Goal: Task Accomplishment & Management: Manage account settings

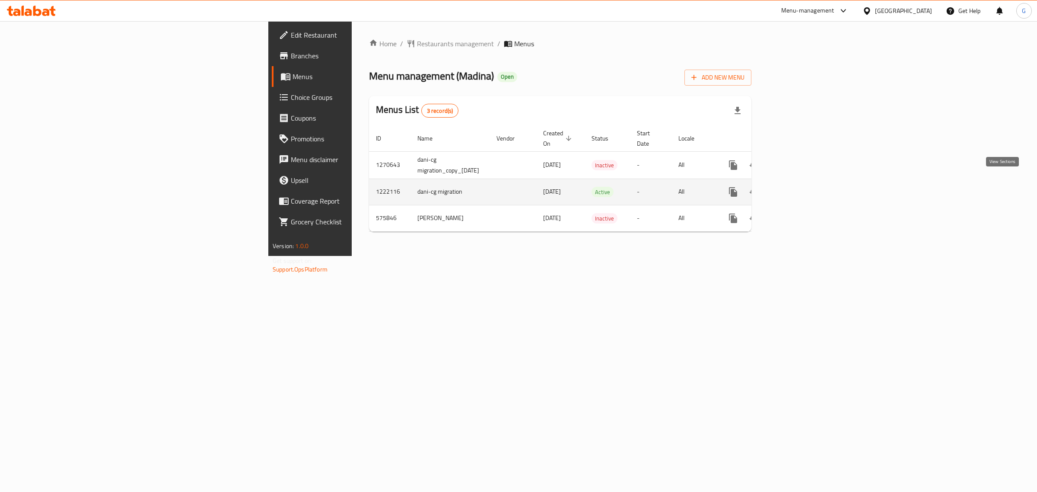
click at [800, 187] on icon "enhanced table" at bounding box center [795, 192] width 10 height 10
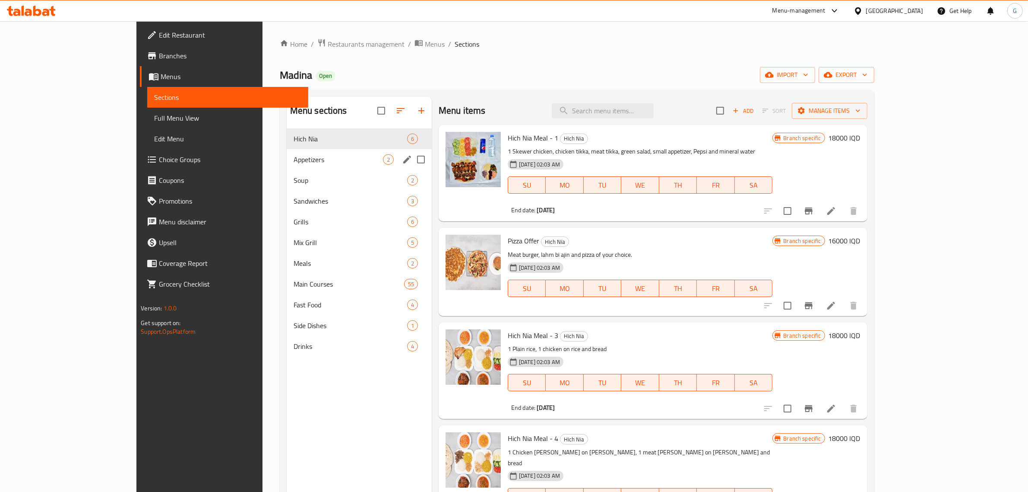
click at [287, 168] on div "Appetizers 2" at bounding box center [359, 159] width 145 height 21
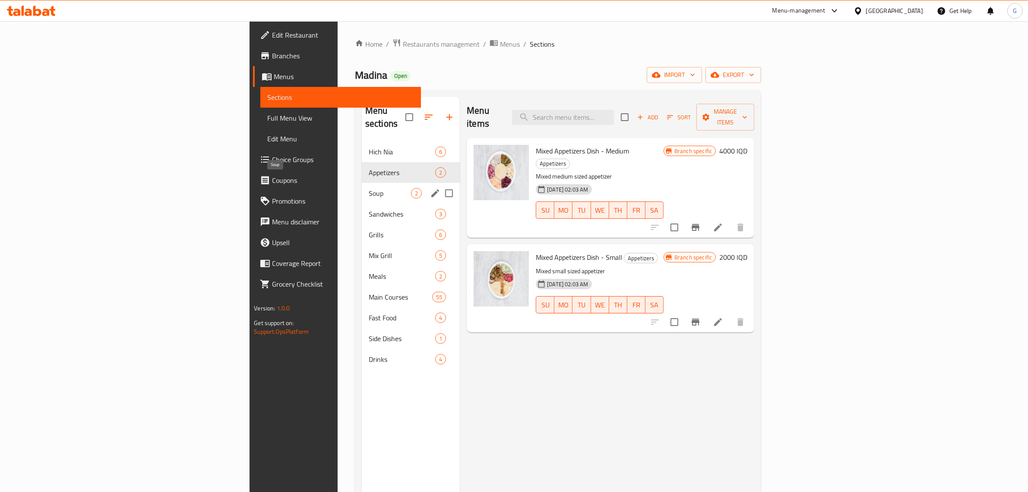
click at [369, 188] on span "Soup" at bounding box center [390, 193] width 42 height 10
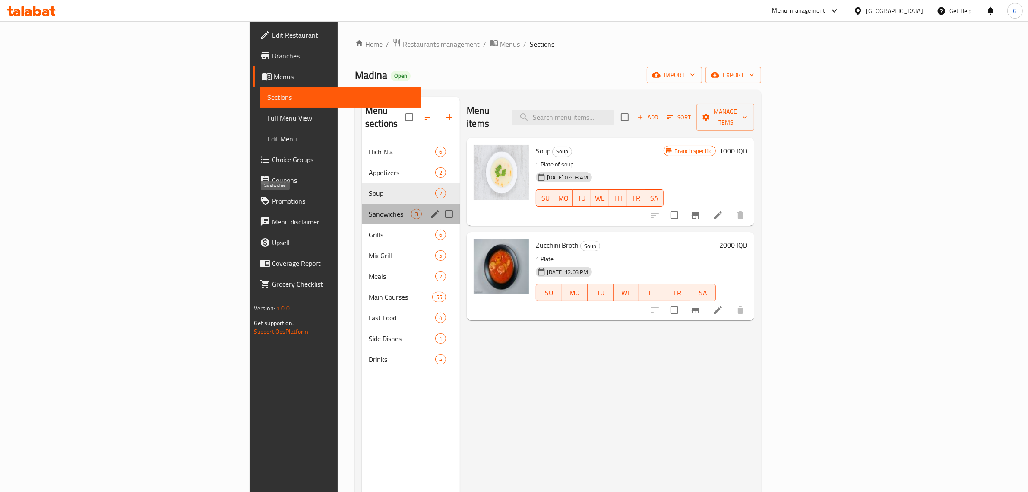
click at [369, 209] on span "Sandwiches" at bounding box center [390, 214] width 42 height 10
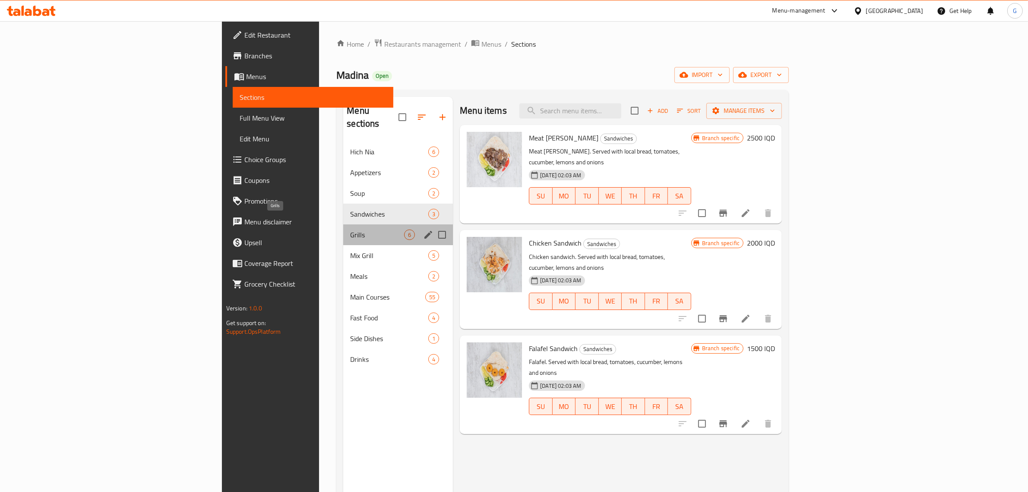
click at [350, 229] on span "Grills" at bounding box center [377, 234] width 54 height 10
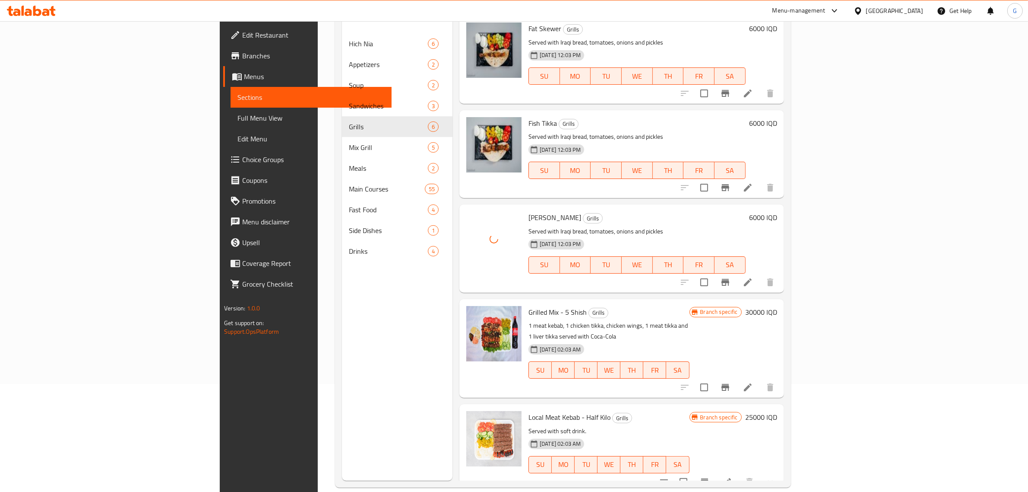
scroll to position [121, 0]
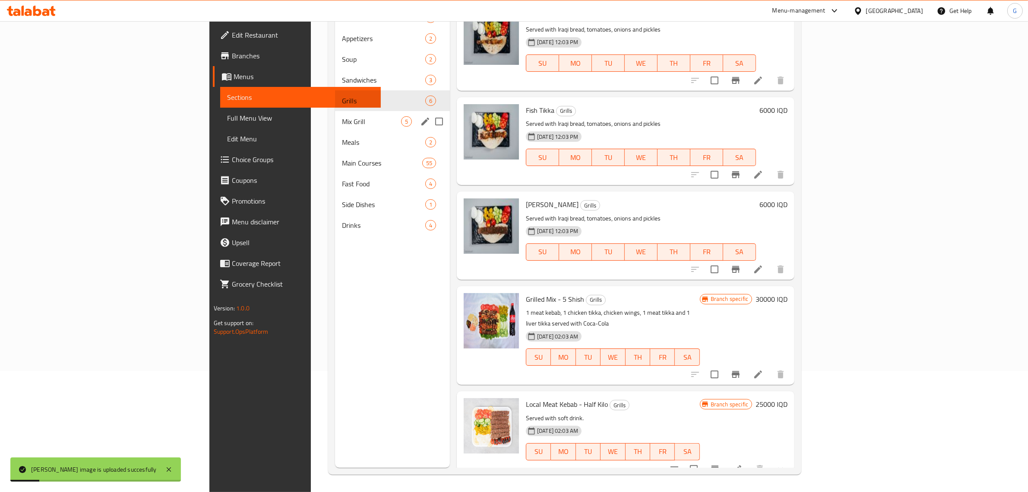
click at [342, 124] on span "Mix Grill" at bounding box center [371, 121] width 59 height 10
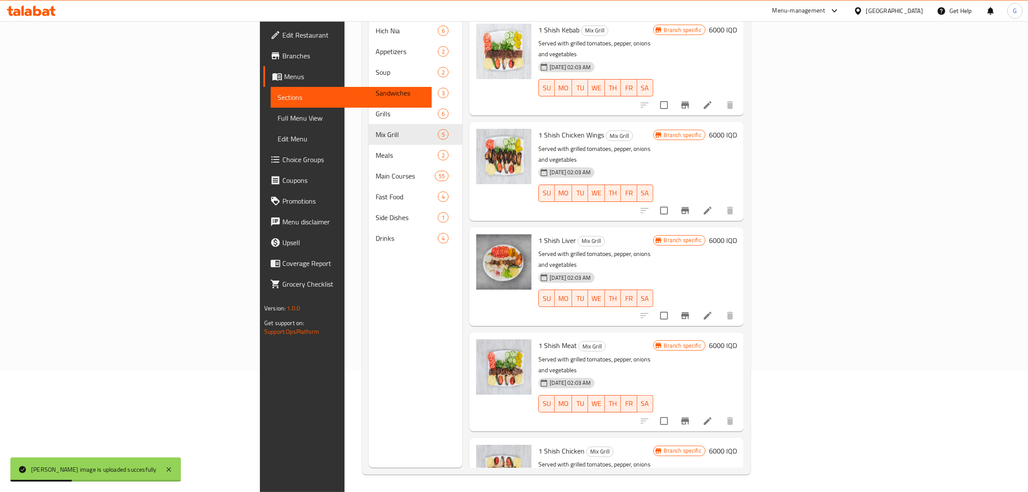
scroll to position [1, 0]
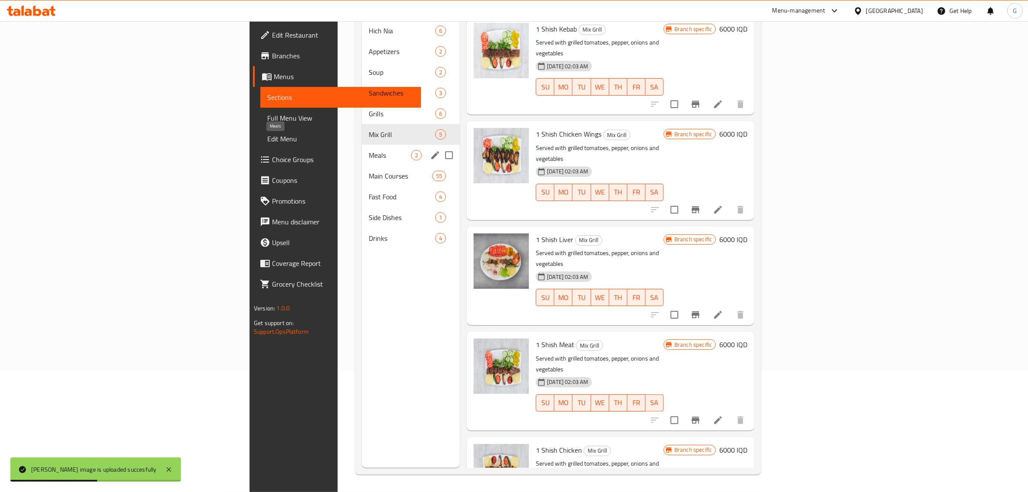
click at [369, 150] on span "Meals" at bounding box center [390, 155] width 42 height 10
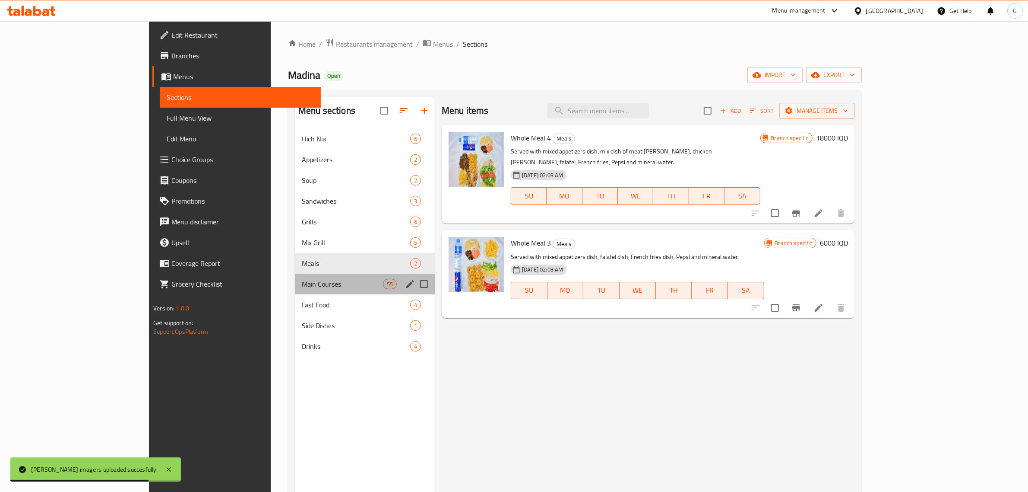
click at [303, 290] on div "Main Courses 55" at bounding box center [365, 283] width 140 height 21
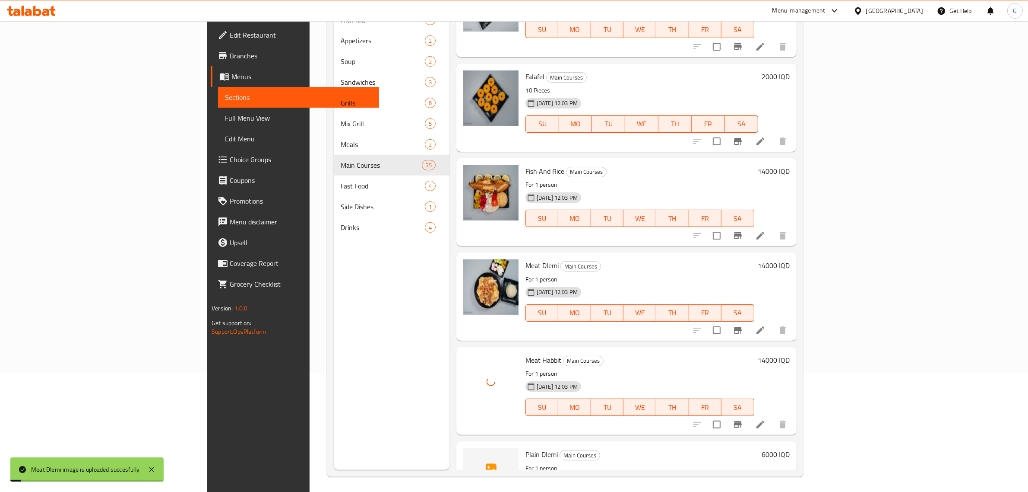
scroll to position [121, 0]
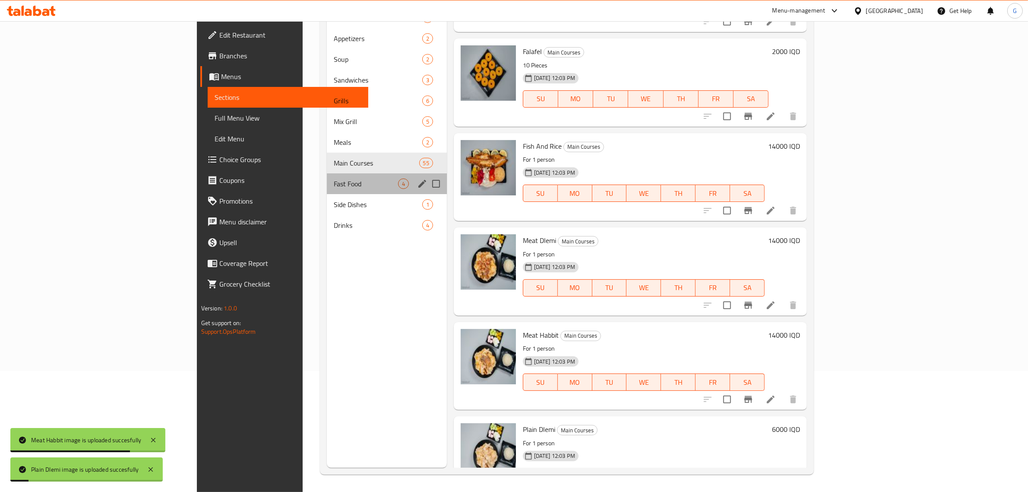
click at [327, 188] on div "Fast Food 4" at bounding box center [387, 183] width 120 height 21
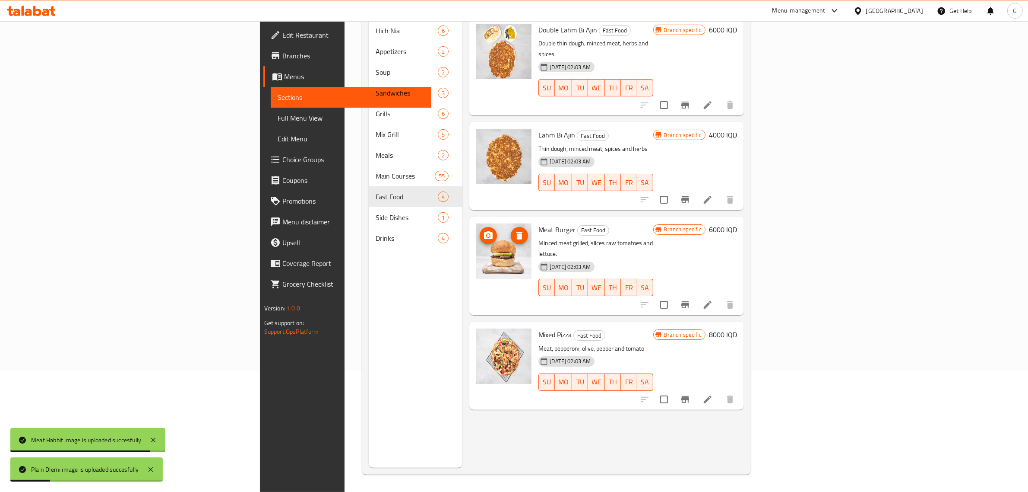
scroll to position [13, 0]
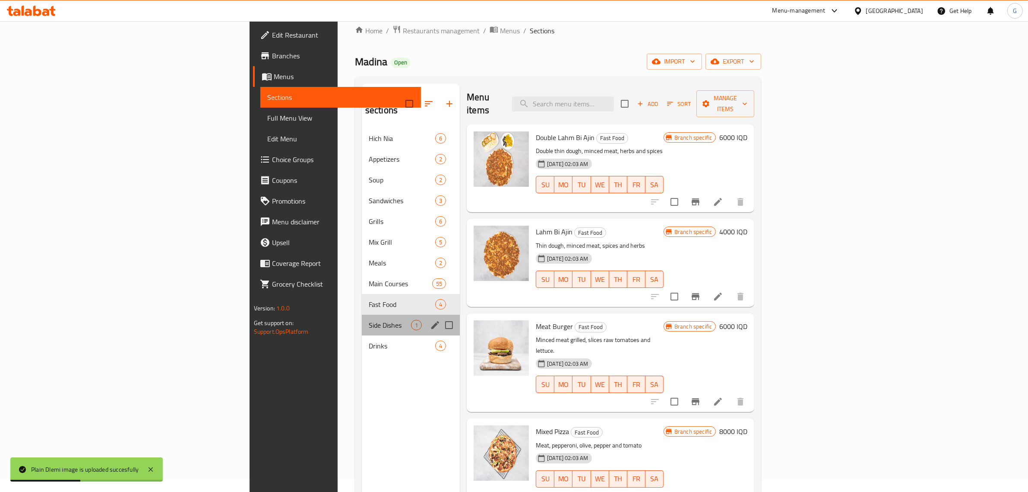
click at [362, 314] on div "Side Dishes 1" at bounding box center [411, 324] width 98 height 21
